Goal: Task Accomplishment & Management: Use online tool/utility

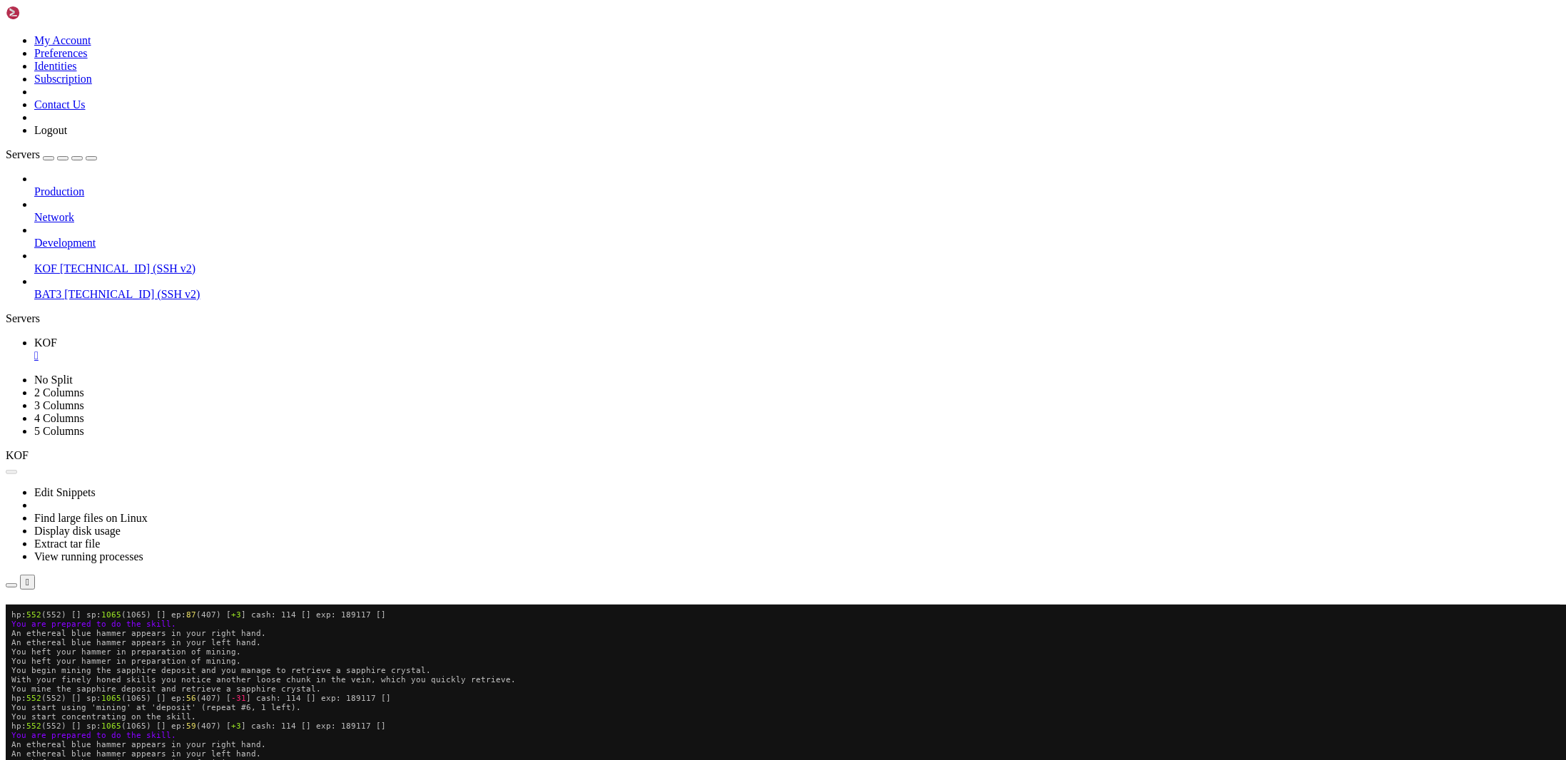
scroll to position [6, 1]
click at [63, 618] on button "Reconnect" at bounding box center [34, 625] width 57 height 15
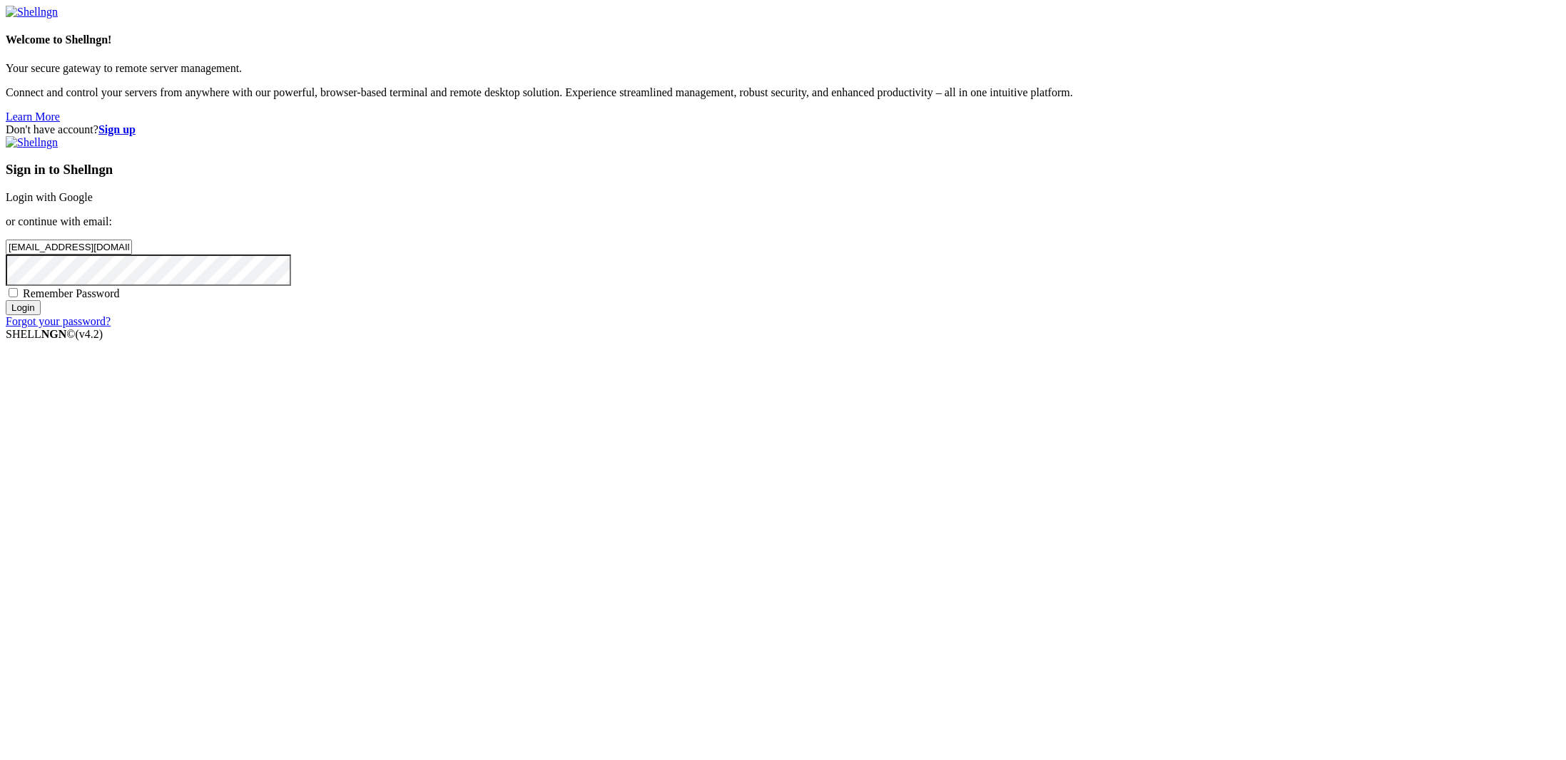
click at [41, 315] on input "Login" at bounding box center [23, 307] width 35 height 15
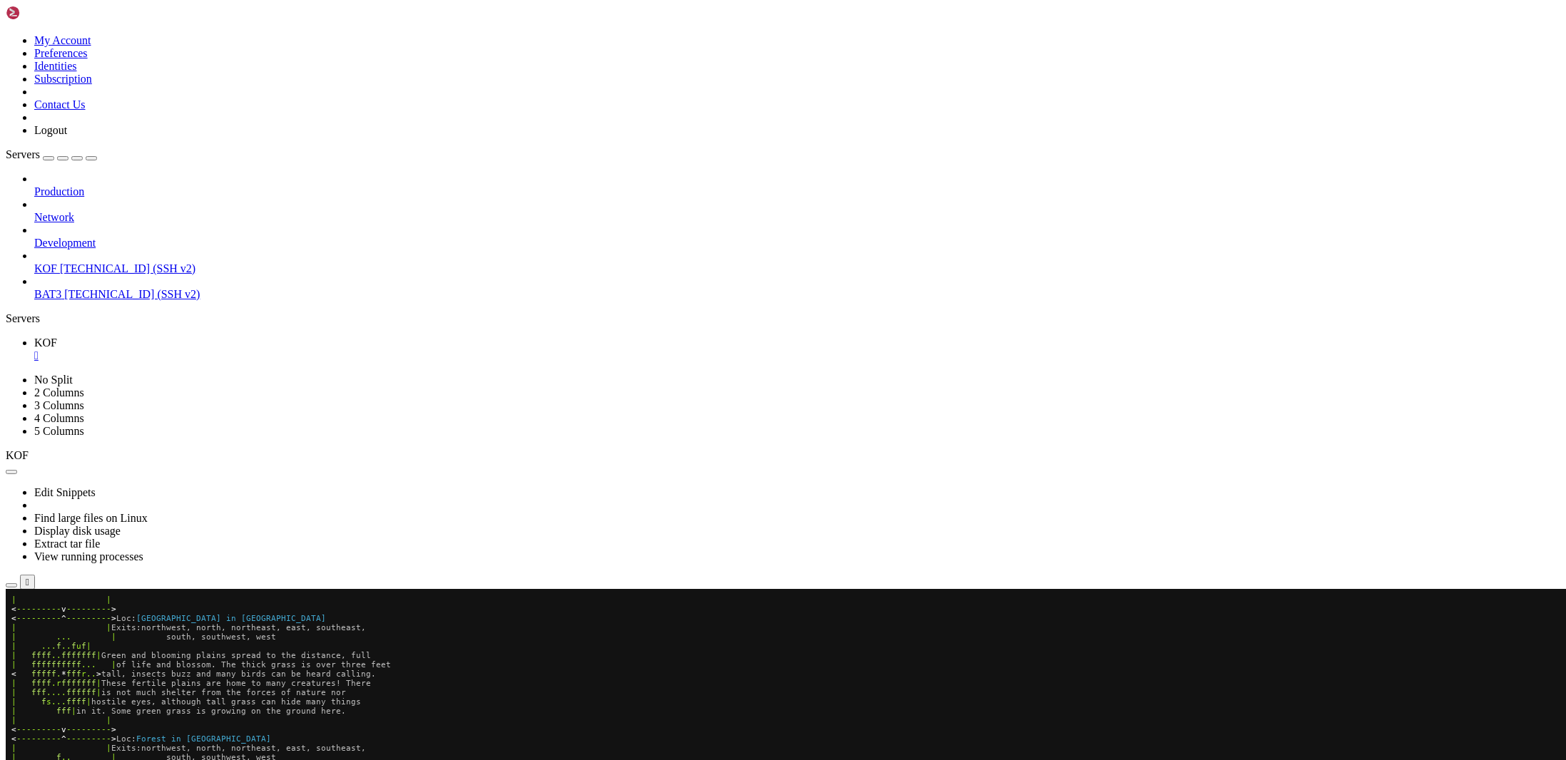
scroll to position [723, 0]
